Goal: Transaction & Acquisition: Purchase product/service

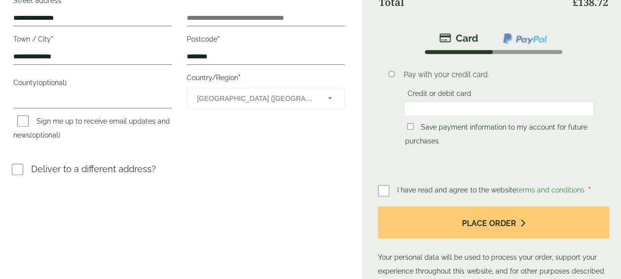
scroll to position [267, 0]
click at [535, 36] on img at bounding box center [525, 38] width 46 height 13
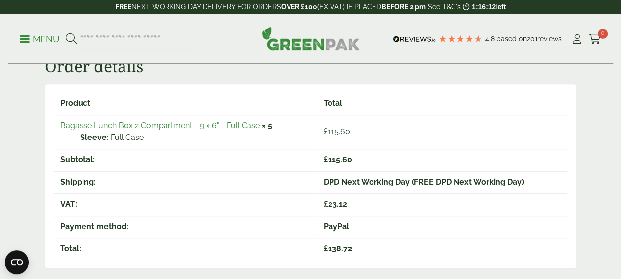
scroll to position [162, 0]
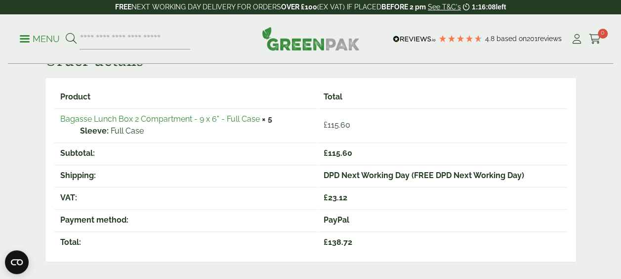
click at [596, 80] on div "Thank you. Your order has been received. Order number: 170737 Date: [DATE] Emai…" at bounding box center [310, 259] width 621 height 538
